Goal: Task Accomplishment & Management: Manage account settings

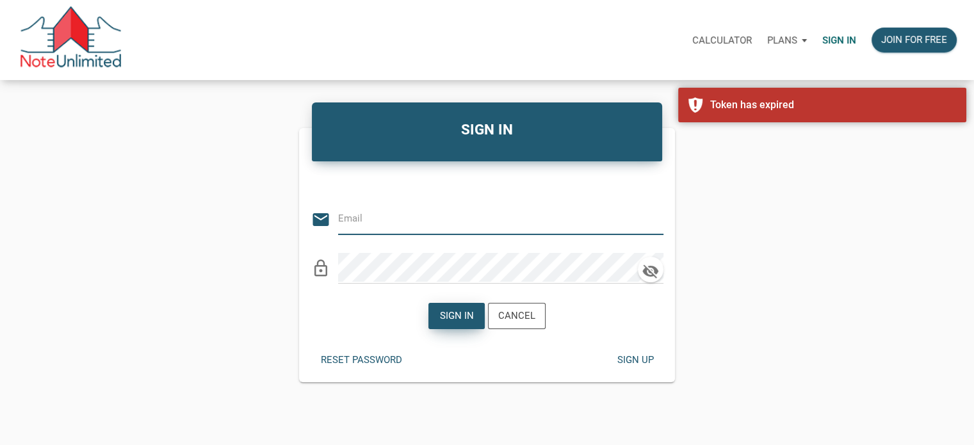
type input "Notes@colonialfundinggroup.com"
click at [454, 309] on div "Sign in" at bounding box center [457, 316] width 34 height 15
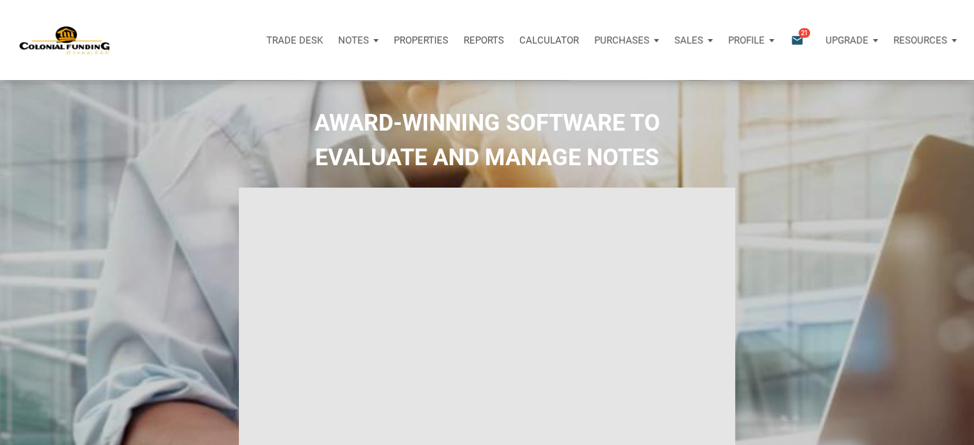
type input "Introduction to new features"
select select
click at [760, 40] on p "Profile" at bounding box center [746, 41] width 36 height 12
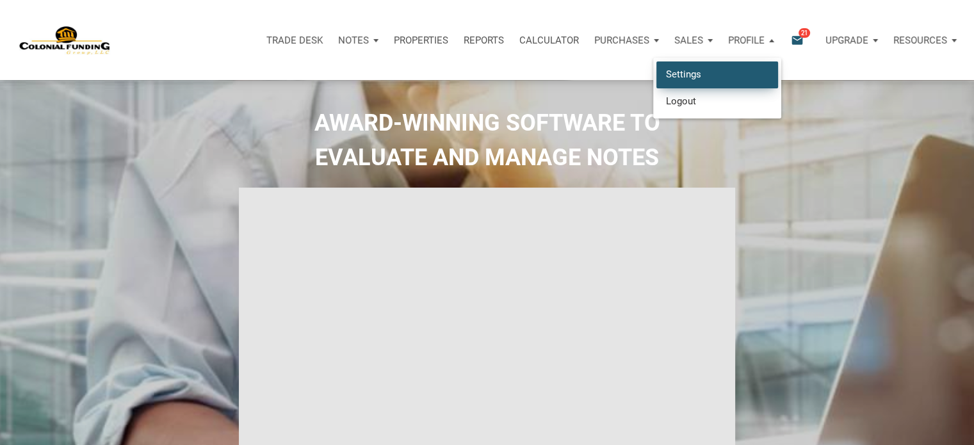
click at [678, 70] on link "Settings" at bounding box center [717, 74] width 122 height 26
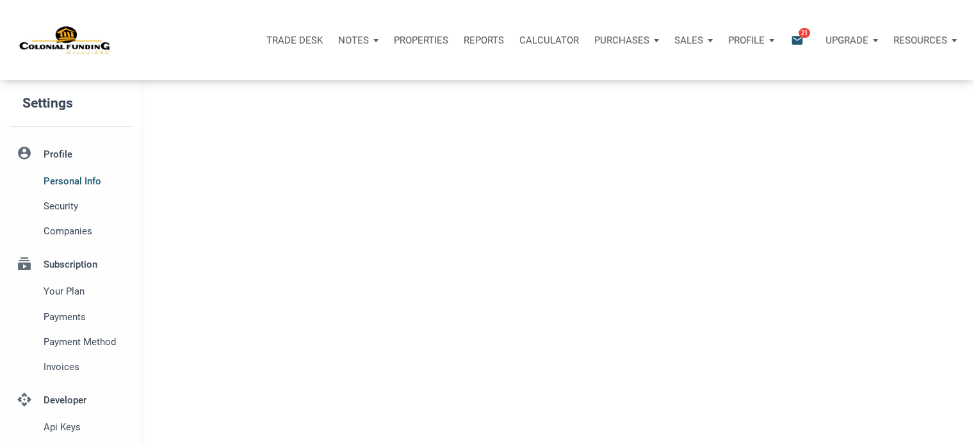
type input "SOUTHLAKE"
select select
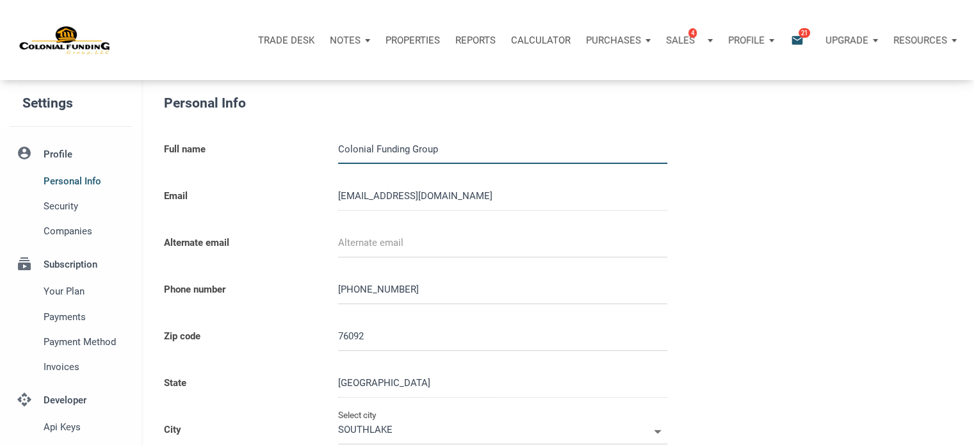
type input "0000000"
select select
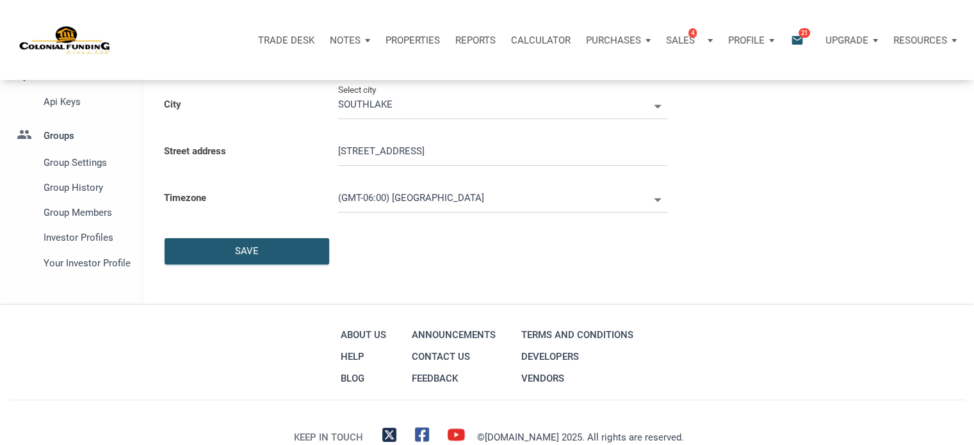
scroll to position [363, 0]
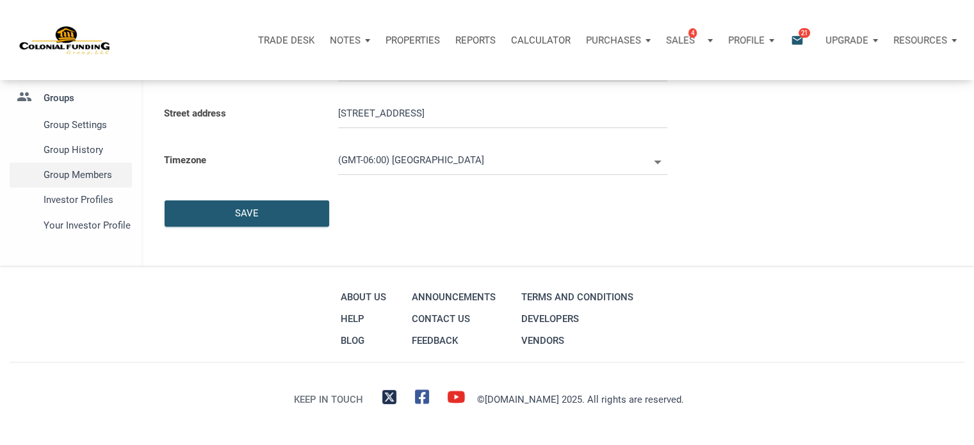
click at [79, 175] on span "Group Members" at bounding box center [85, 174] width 83 height 15
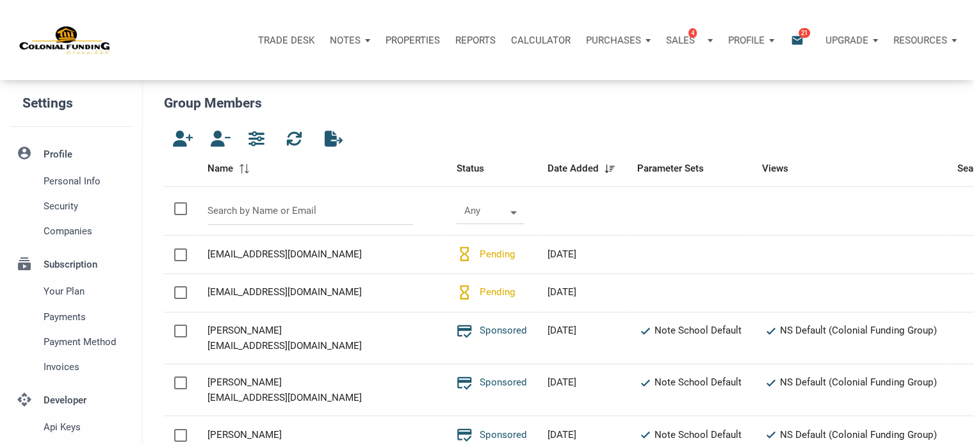
click at [181, 32] on div "Trade Desk Notes Dashboard Transactions Properties Reports Calculator Purchases…" at bounding box center [537, 40] width 853 height 38
click at [256, 211] on input "text" at bounding box center [309, 211] width 205 height 28
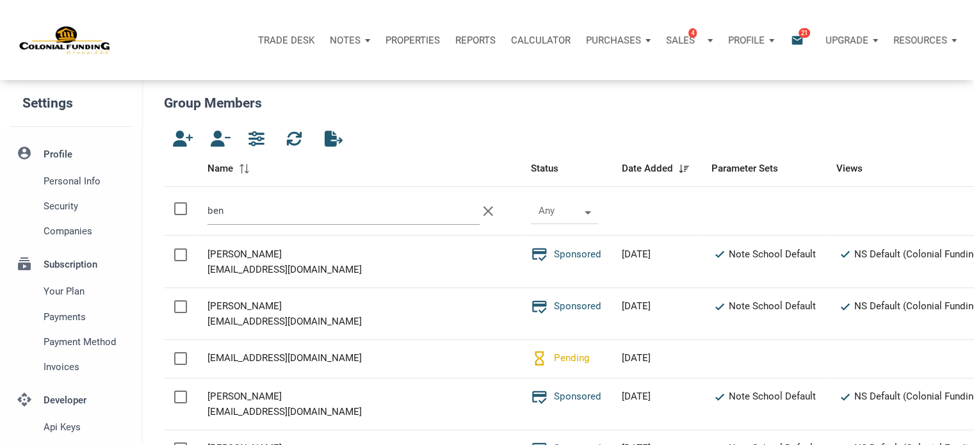
type input "ben"
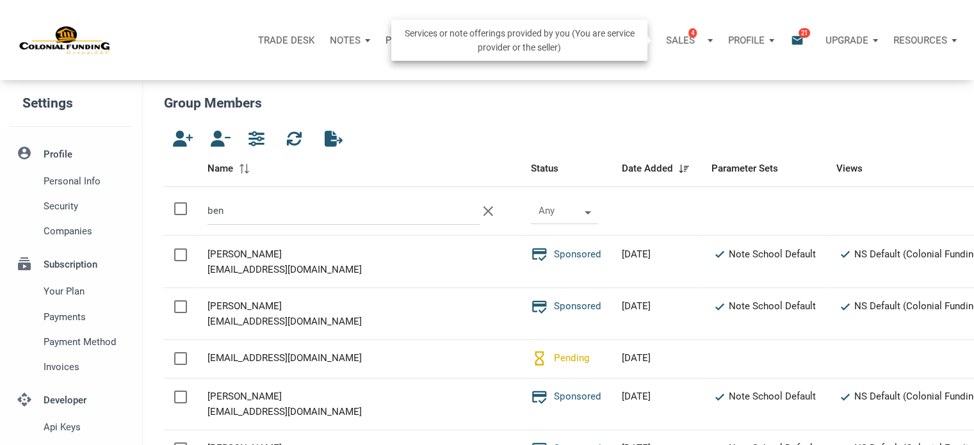
click at [690, 35] on span "4" at bounding box center [692, 33] width 8 height 10
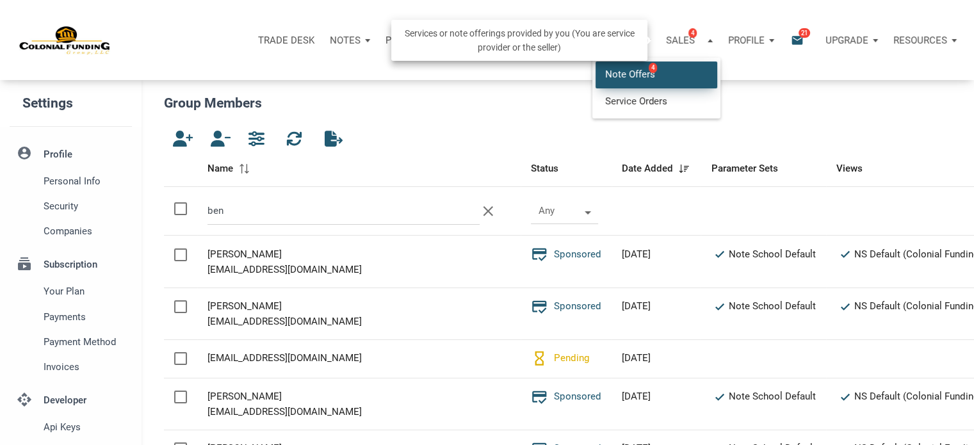
click at [634, 76] on link "Note Offers 4" at bounding box center [656, 74] width 122 height 26
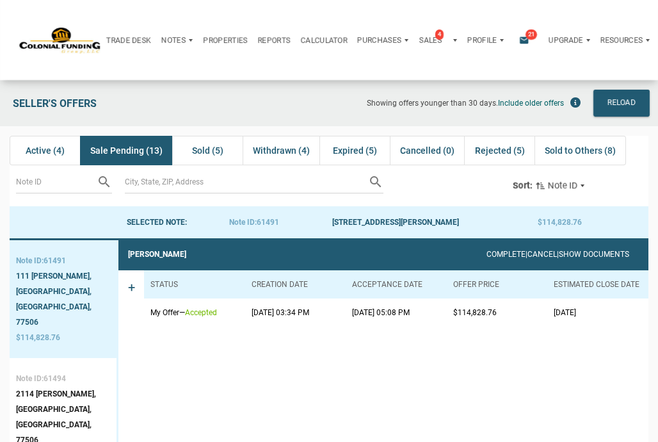
scroll to position [1106, 0]
